Goal: Navigation & Orientation: Find specific page/section

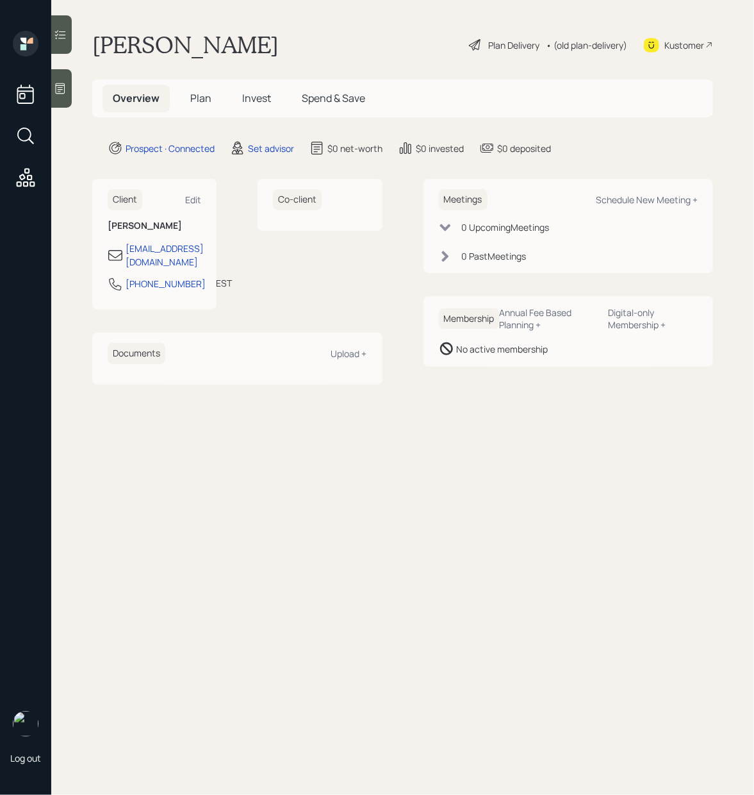
click at [62, 90] on icon at bounding box center [60, 88] width 13 height 13
